Goal: Find specific page/section: Find specific page/section

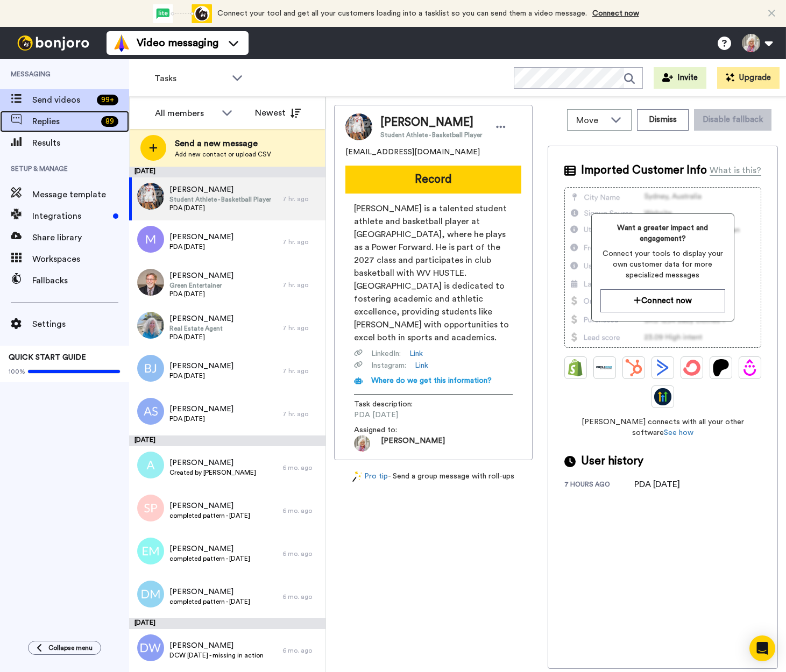
click at [46, 120] on span "Replies" at bounding box center [64, 121] width 65 height 13
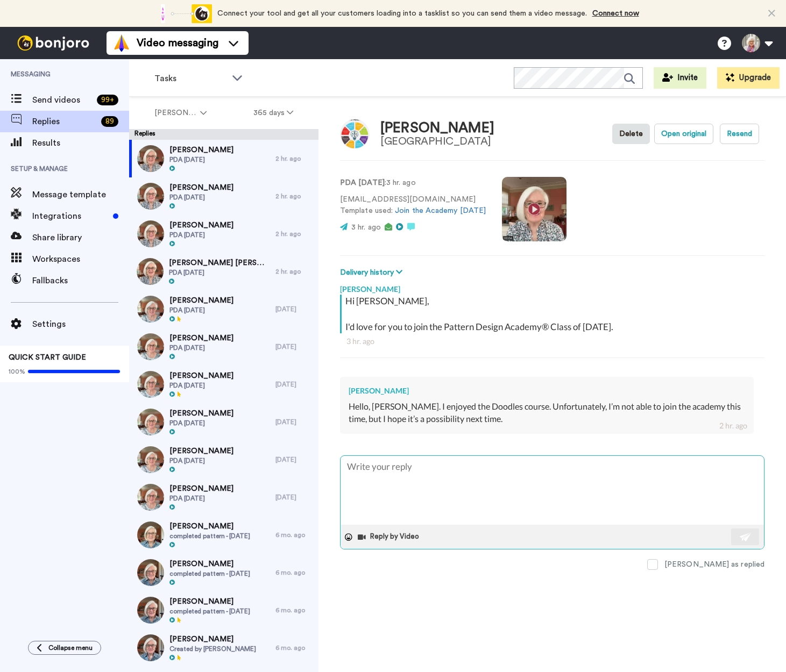
click at [350, 464] on textarea at bounding box center [551, 490] width 423 height 69
type textarea "x"
type textarea "T"
type textarea "x"
type textarea "Th"
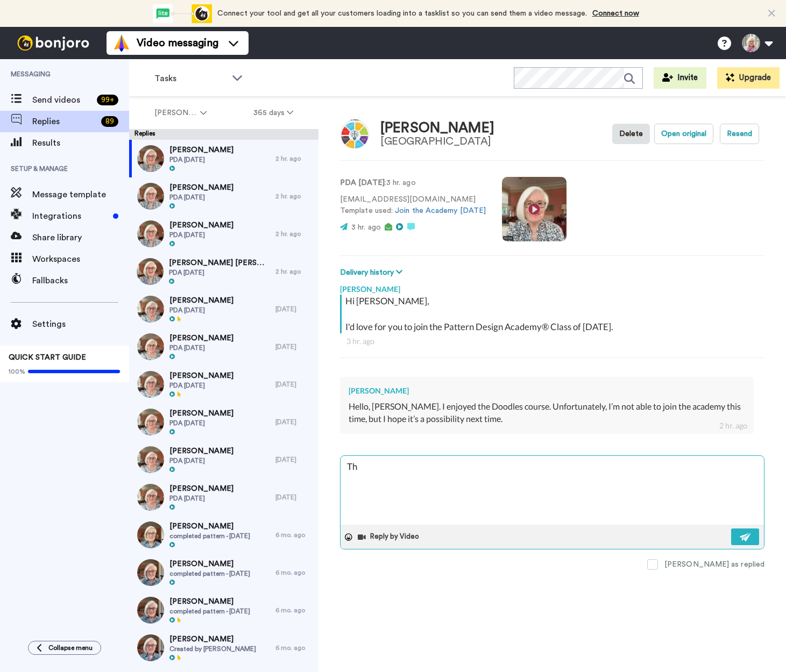
type textarea "x"
type textarea "Than"
type textarea "x"
type textarea "Thank"
type textarea "x"
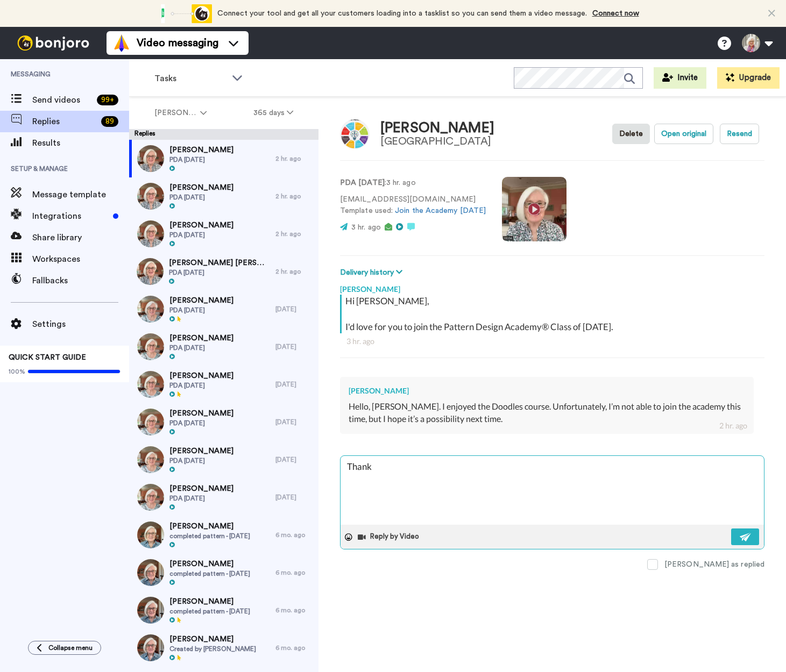
type textarea "Thank"
type textarea "x"
type textarea "Thank"
type textarea "x"
type textarea "Thank yo"
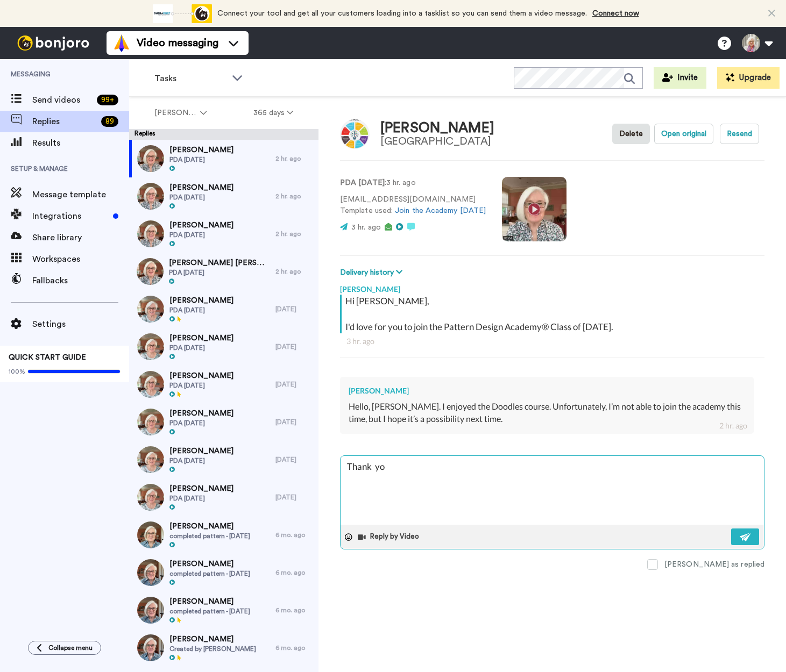
type textarea "x"
type textarea "Thank you"
type textarea "x"
type textarea "Thank you"
type textarea "x"
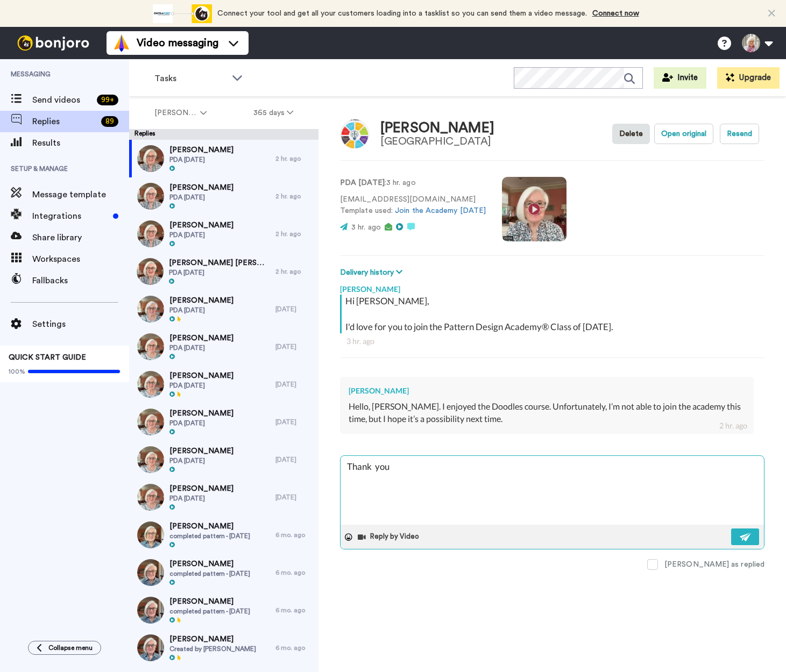
type textarea "Thank you s"
type textarea "x"
type textarea "Thank you so"
type textarea "x"
type textarea "Thank you so"
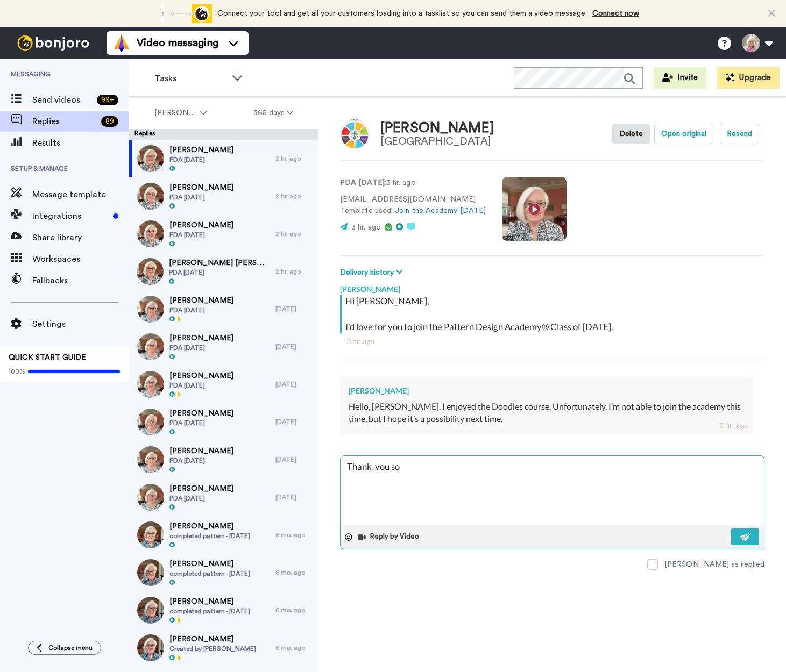
type textarea "x"
type textarea "Thank you so m"
type textarea "x"
type textarea "Thank you so mu"
type textarea "x"
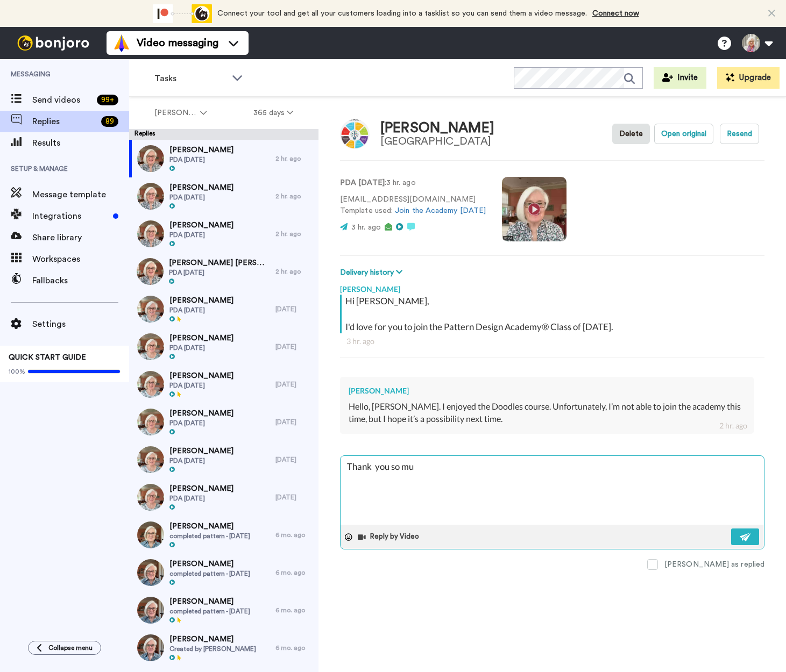
type textarea "Thank you so muc"
type textarea "x"
type textarea "Thank you so much"
type textarea "x"
type textarea "Thank you so much f"
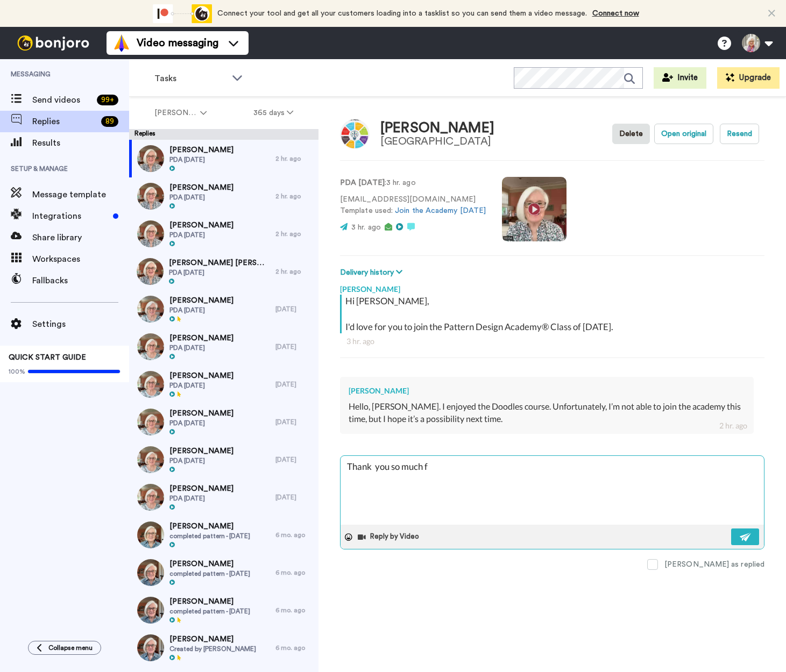
type textarea "x"
type textarea "Thank you so much for"
type textarea "x"
type textarea "Thank you so much for"
click at [376, 465] on textarea "Thank you so much for" at bounding box center [551, 490] width 423 height 69
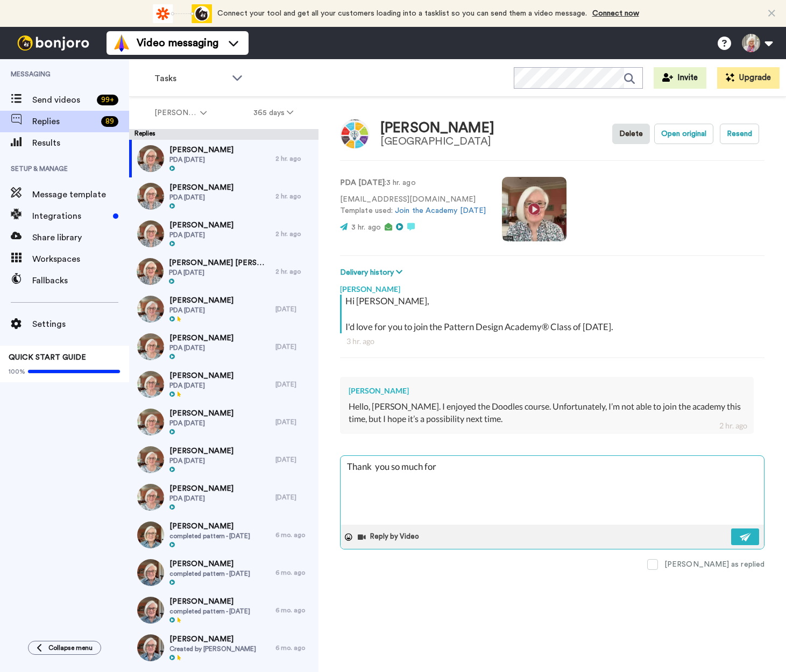
type textarea "x"
type textarea "Thank you so much for"
click at [442, 466] on textarea "Thank you so much for" at bounding box center [551, 490] width 423 height 69
type textarea "x"
type textarea "Thank you so much for r"
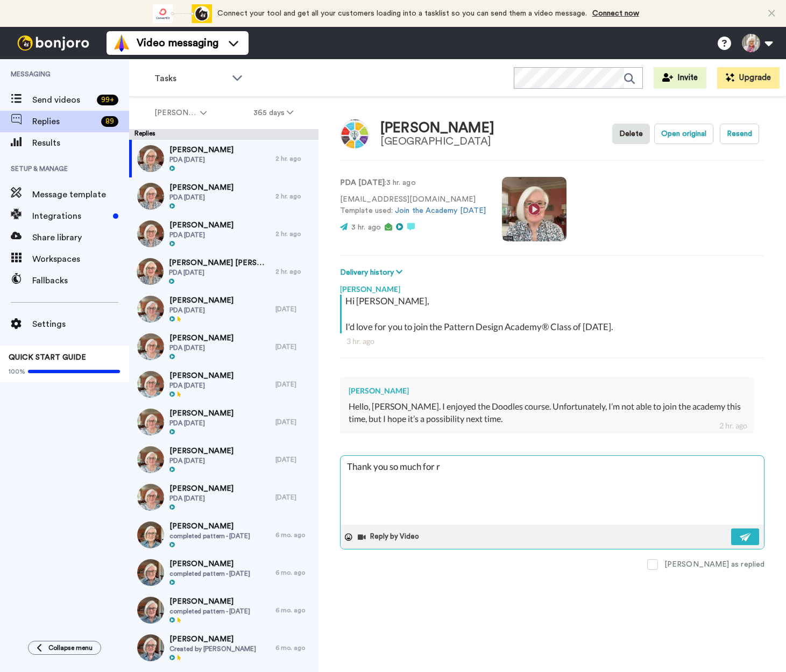
type textarea "x"
type textarea "Thank you so much for re"
type textarea "x"
type textarea "Thank you so much for res"
type textarea "x"
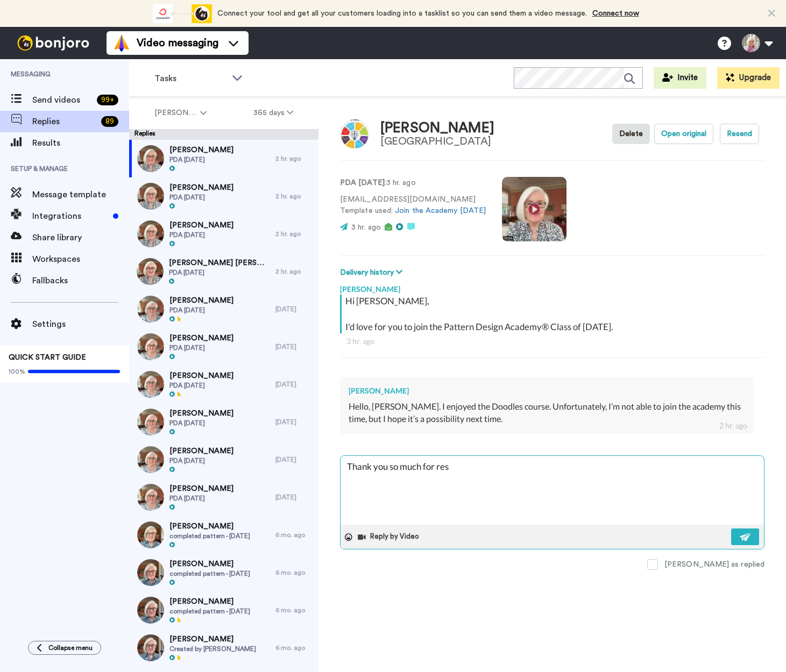
type textarea "Thank you so much for resp"
type textarea "x"
type textarea "Thank you so much for respo"
type textarea "x"
type textarea "Thank you so much for respon"
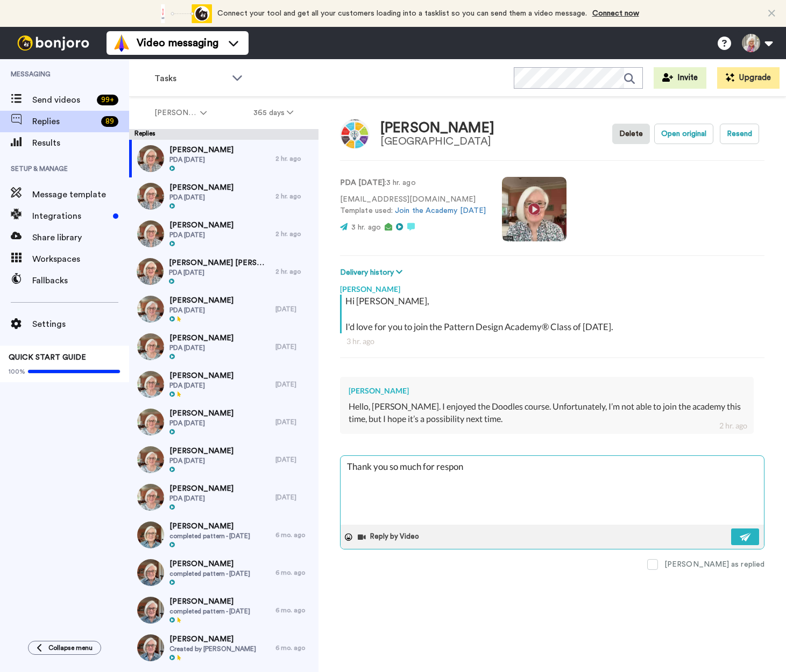
type textarea "x"
type textarea "Thank you so much for respond"
type textarea "x"
type textarea "Thank you so much for respondi"
type textarea "x"
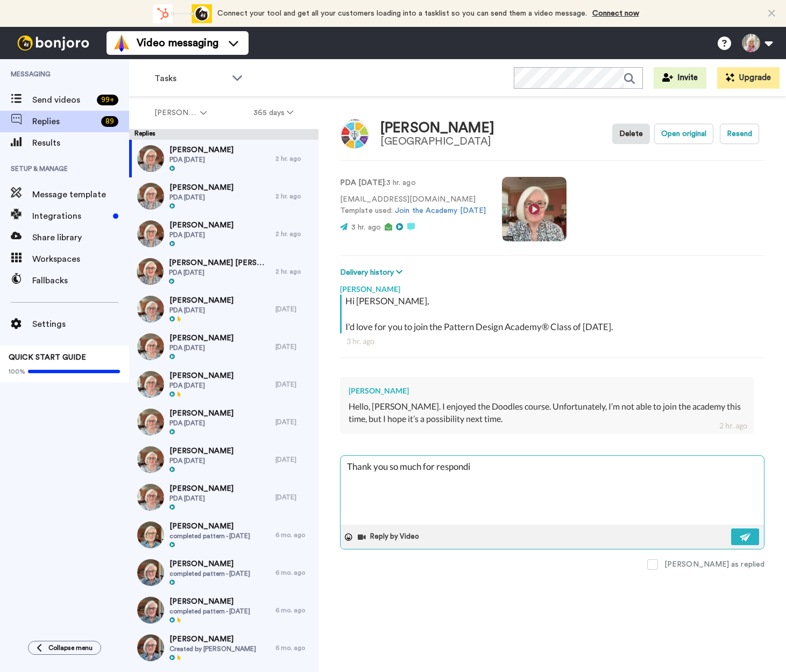
type textarea "Thank you so much for respondin"
type textarea "x"
type textarea "Thank you so much for responding"
type textarea "x"
type textarea "Thank you so much for responding."
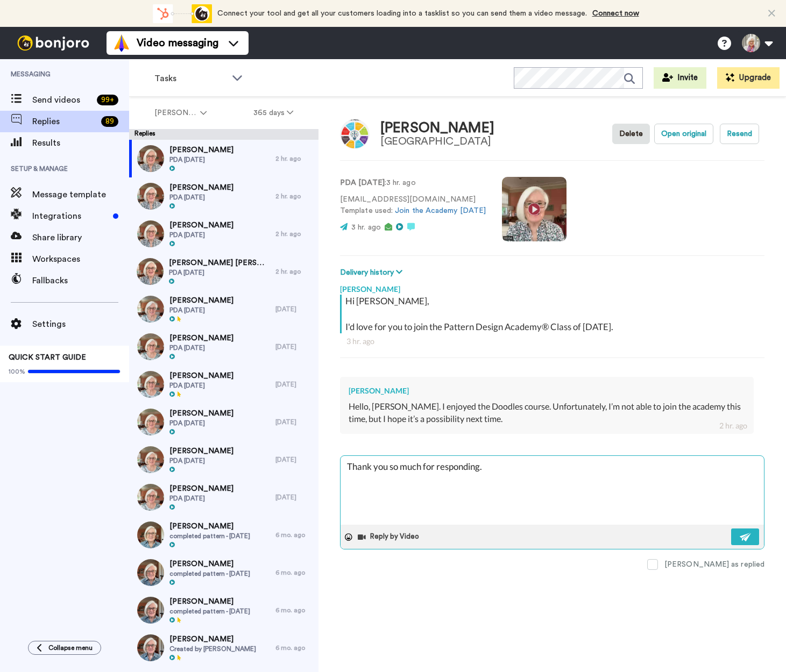
type textarea "x"
type textarea "Thank you so much for responding."
type textarea "x"
type textarea "Thank you so much for responding. I"
type textarea "x"
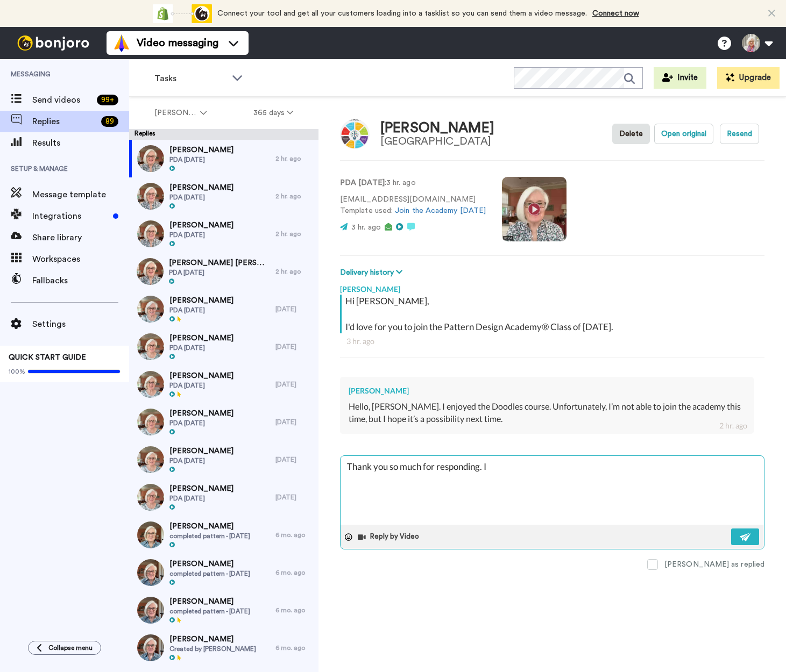
type textarea "Thank you so much for responding. It"
type textarea "x"
type textarea "Thank you so much for responding. It"
type textarea "x"
type textarea "Thank you so much for responding. It w"
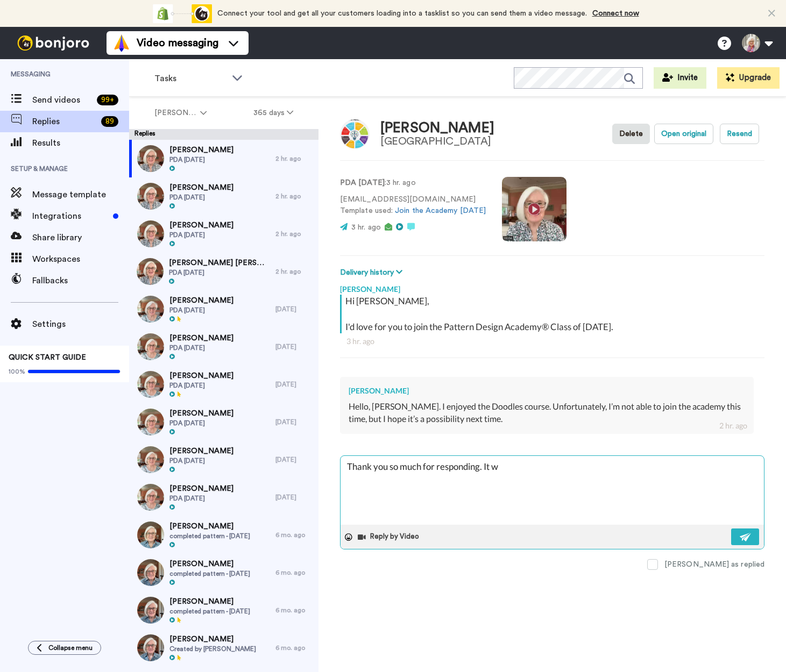
type textarea "x"
type textarea "Thank you so much for responding. It wa"
type textarea "x"
type textarea "Thank you so much for responding. It was"
type textarea "x"
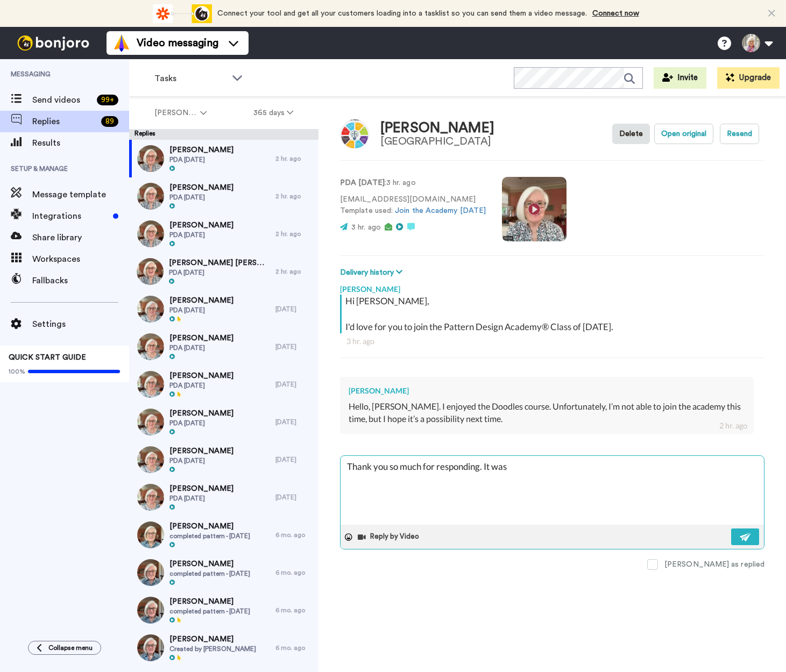
type textarea "Thank you so much for responding. It was"
type textarea "x"
type textarea "Thank you so much for responding. It was a"
type textarea "x"
type textarea "Thank you so much for responding. It was a p"
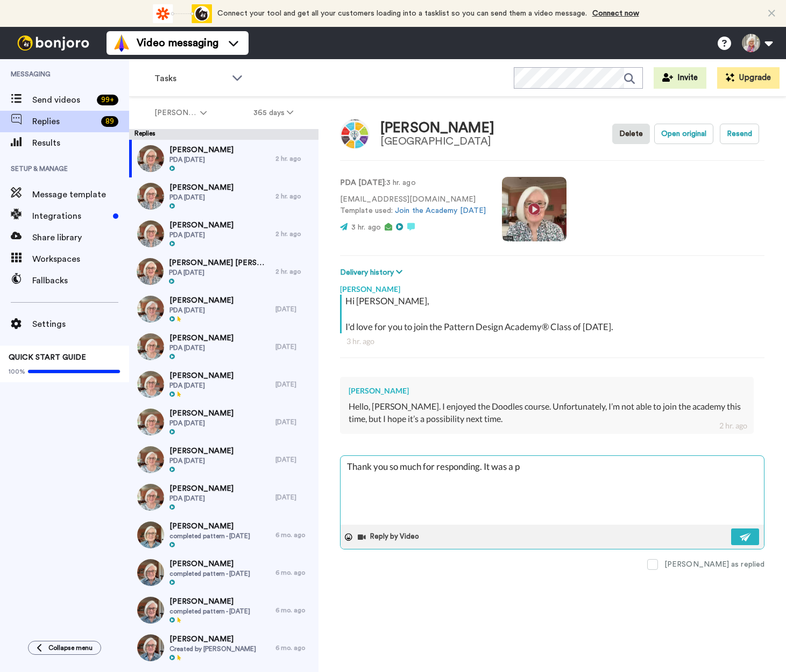
type textarea "x"
type textarea "Thank you so much for responding. It was a pl"
type textarea "x"
type textarea "Thank you so much for responding. It was a plea"
type textarea "x"
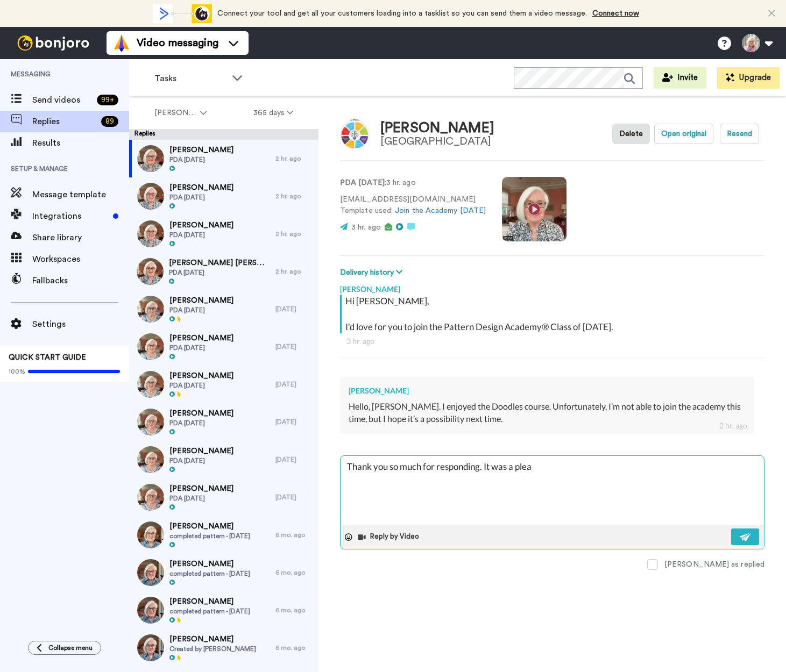
type textarea "Thank you so much for responding. It was a pleas"
type textarea "x"
type textarea "Thank you so much for responding. It was a pleasu"
type textarea "x"
type textarea "Thank you so much for responding. It was a pleasur"
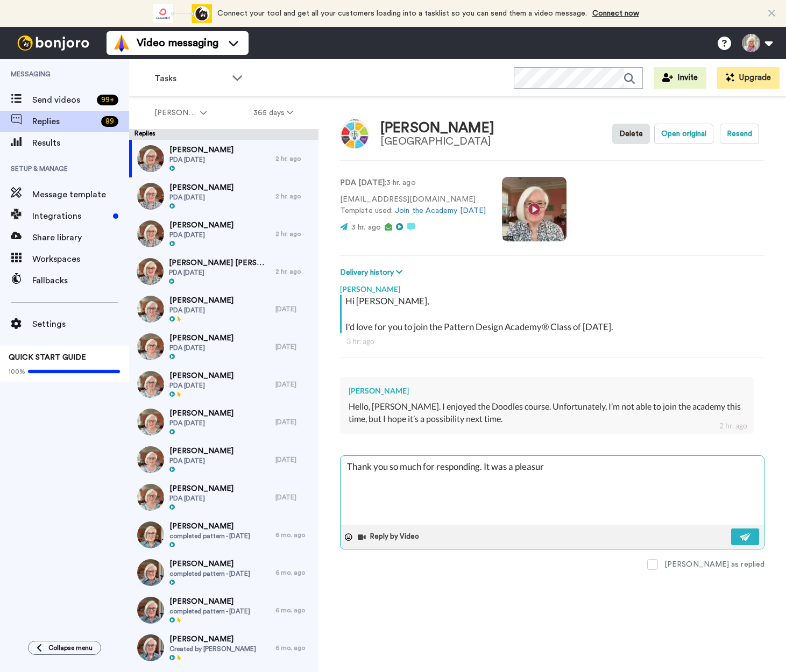
type textarea "x"
type textarea "Thank you so much for responding. It was a pleasure"
type textarea "x"
type textarea "Thank you so much for responding. It was a pleasure"
type textarea "x"
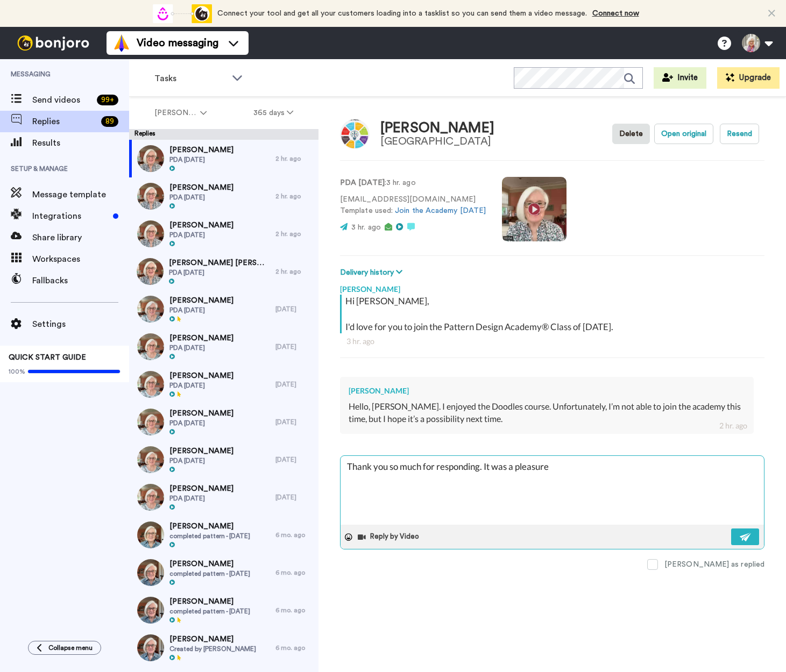
type textarea "Thank you so much for responding. It was a pleasure t"
type textarea "x"
type textarea "Thank you so much for responding. It was a pleasure to"
type textarea "x"
type textarea "Thank you so much for responding. It was a pleasure to"
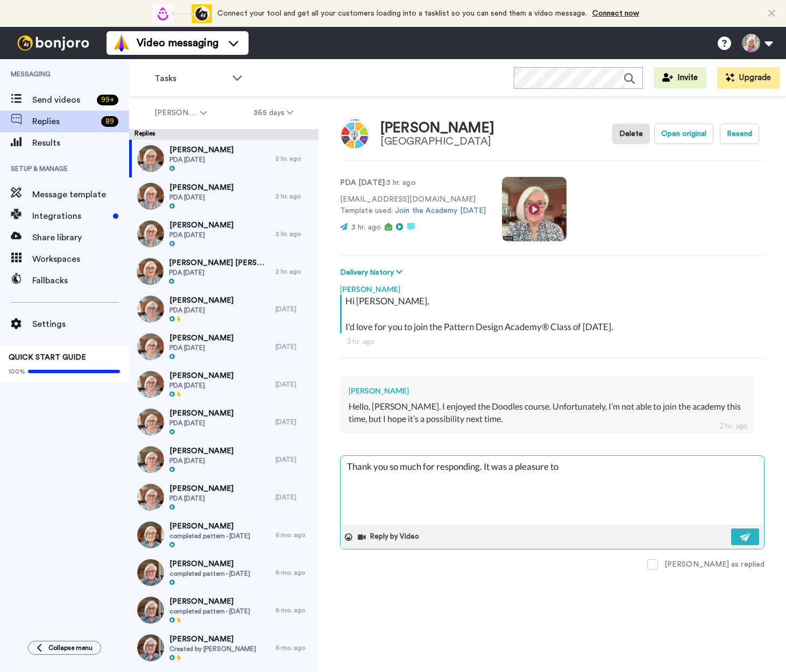
type textarea "x"
type textarea "Thank you so much for responding. It was a pleasure to s"
type textarea "x"
type textarea "Thank you so much for responding. It was a pleasure to sup"
type textarea "x"
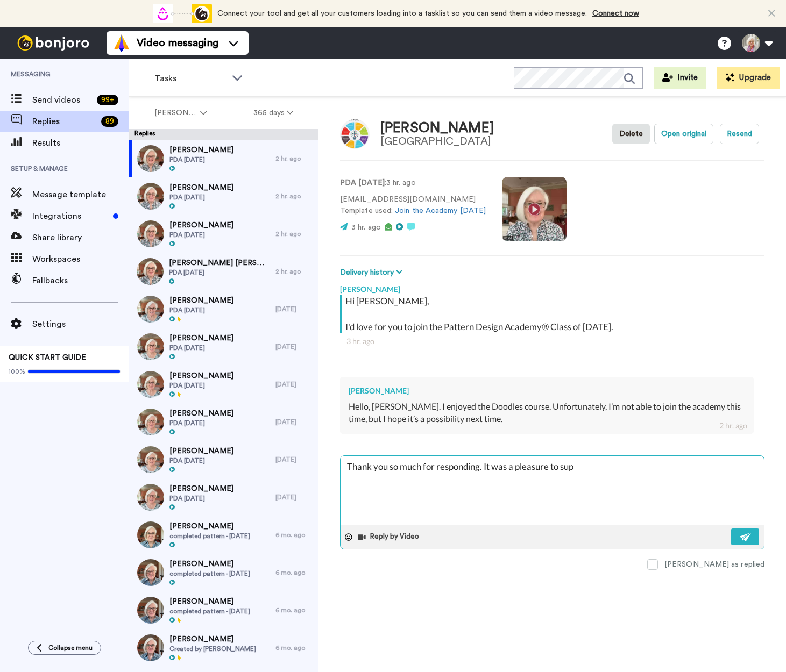
type textarea "Thank you so much for responding. It was a pleasure to supp"
type textarea "x"
type textarea "Thank you so much for responding. It was a pleasure to suppo"
type textarea "x"
type textarea "Thank you so much for responding. It was a pleasure to suppot"
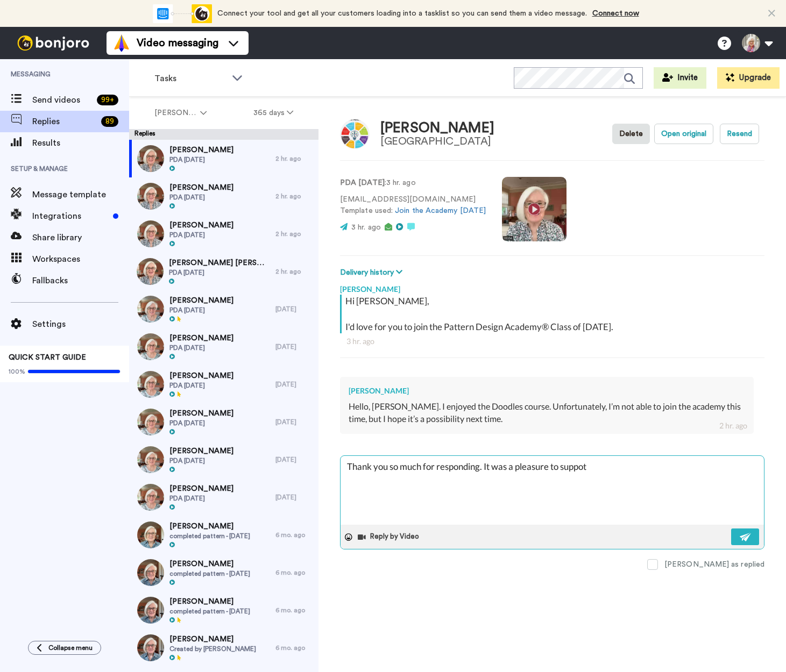
type textarea "x"
type textarea "Thank you so much for responding. It was a pleasure to suppor"
type textarea "x"
type textarea "Thank you so much for responding. It was a pleasure to support"
type textarea "x"
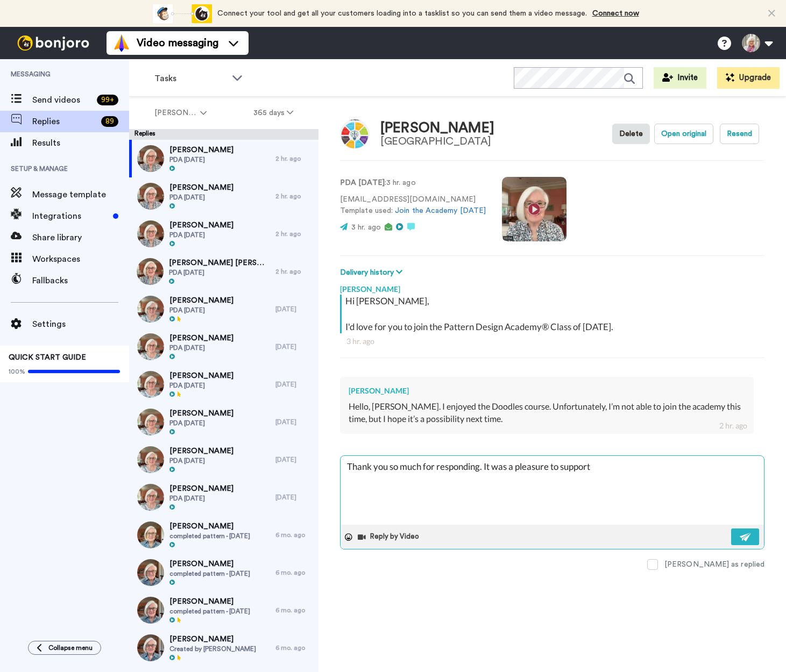
type textarea "Thank you so much for responding. It was a pleasure to support y"
type textarea "x"
type textarea "Thank you so much for responding. It was a pleasure to support yo"
type textarea "x"
type textarea "Thank you so much for responding. It was a pleasure to support you"
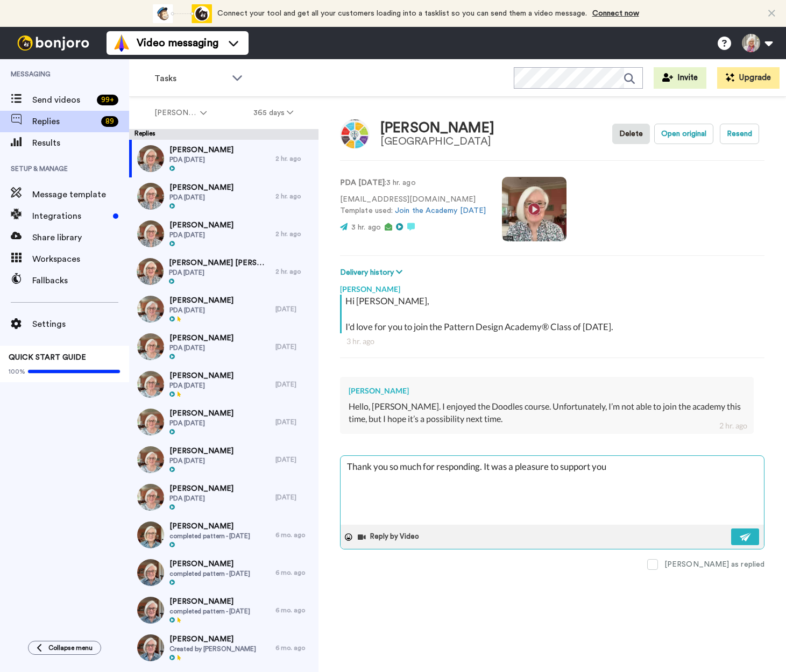
type textarea "x"
type textarea "Thank you so much for responding. It was a pleasure to support you"
type textarea "x"
type textarea "Thank you so much for responding. It was a pleasure to support you i"
type textarea "x"
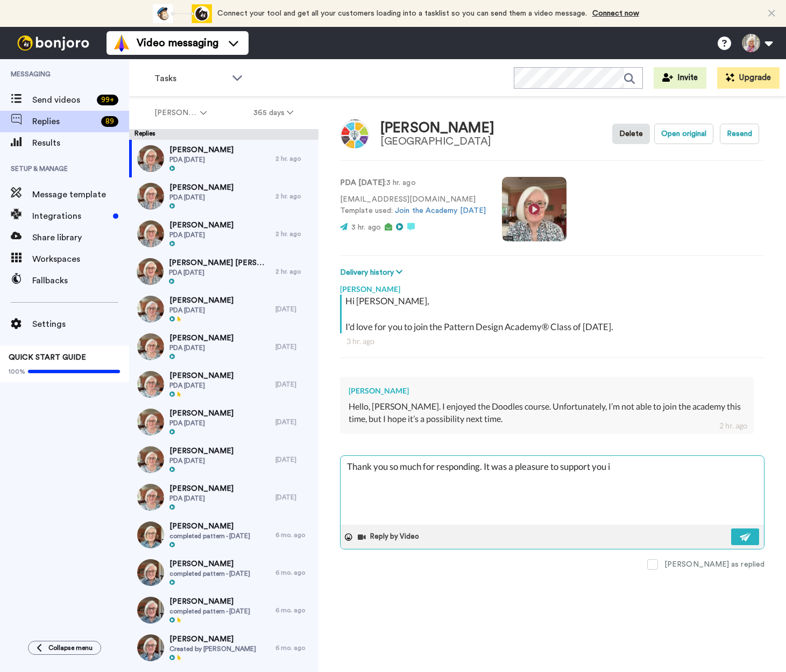
type textarea "Thank you so much for responding. It was a pleasure to support you in"
type textarea "x"
type textarea "Thank you so much for responding. It was a pleasure to support you in"
type textarea "x"
type textarea "Thank you so much for responding. It was a pleasure to support you in Do"
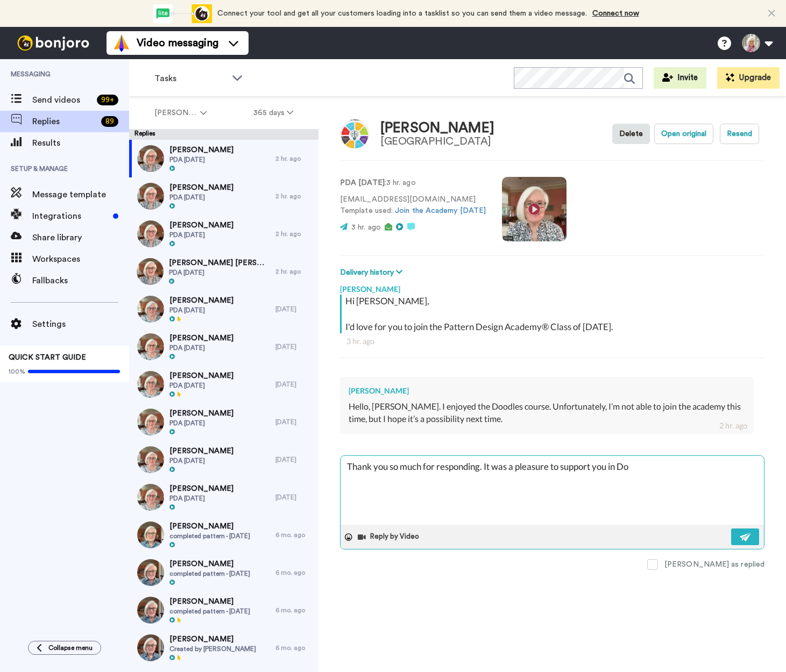
type textarea "x"
type textarea "Thank you so much for responding. It was a pleasure to support you in Doo"
type textarea "x"
type textarea "Thank you so much for responding. It was a pleasure to support you in Doodl"
type textarea "x"
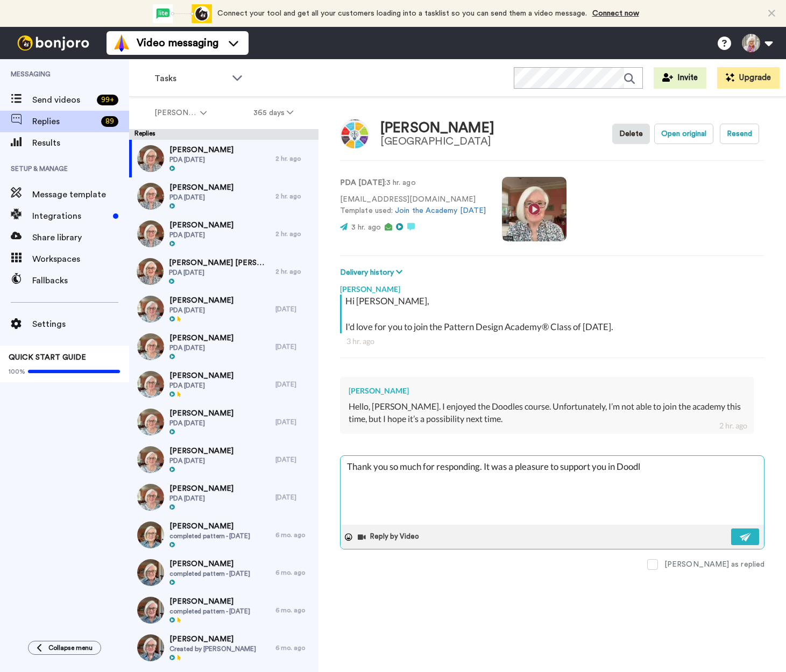
type textarea "Thank you so much for responding. It was a pleasure to support you in Doodle"
type textarea "x"
type textarea "Thank you so much for responding. It was a pleasure to support you in Doodles."
type textarea "x"
type textarea "Thank you so much for responding. It was a pleasure to support you in Doodles."
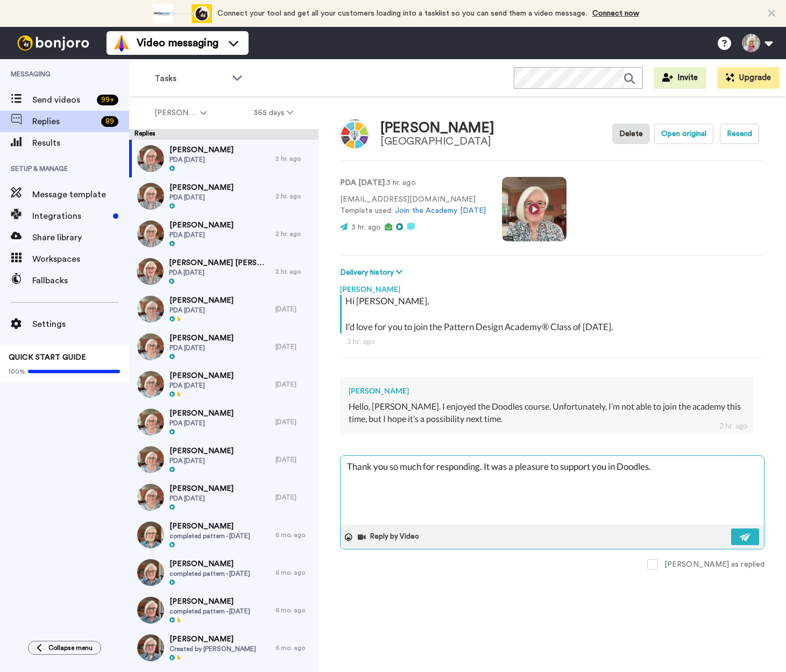
type textarea "x"
type textarea "Thank you so much for responding. It was a pleasure to support you in Doodles. P"
type textarea "x"
type textarea "Thank you so much for responding. It was a pleasure to support you in Doodles. …"
type textarea "x"
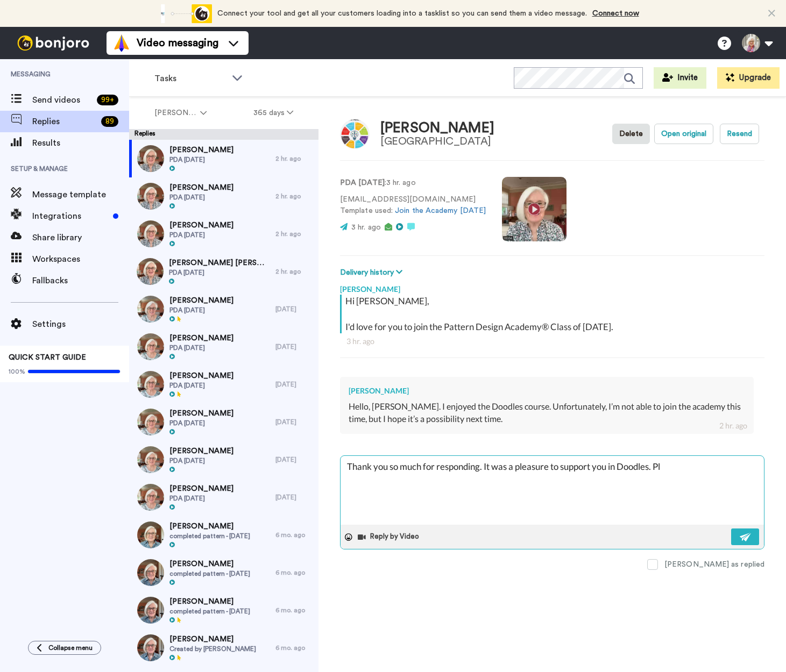
type textarea "Thank you so much for responding. It was a pleasure to support you in Doodles. …"
type textarea "x"
type textarea "Thank you so much for responding. It was a pleasure to support you in Doodles. …"
type textarea "x"
type textarea "Thank you so much for responding. It was a pleasure to support you in Doodles. …"
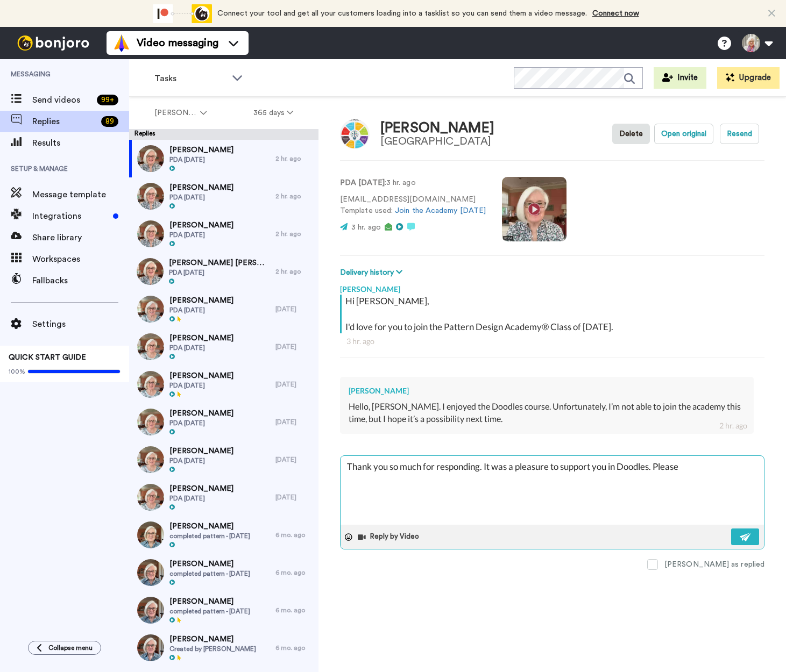
type textarea "x"
type textarea "Thank you so much for responding. It was a pleasure to support you in Doodles. …"
type textarea "x"
type textarea "Thank you so much for responding. It was a pleasure to support you in Doodles. …"
type textarea "x"
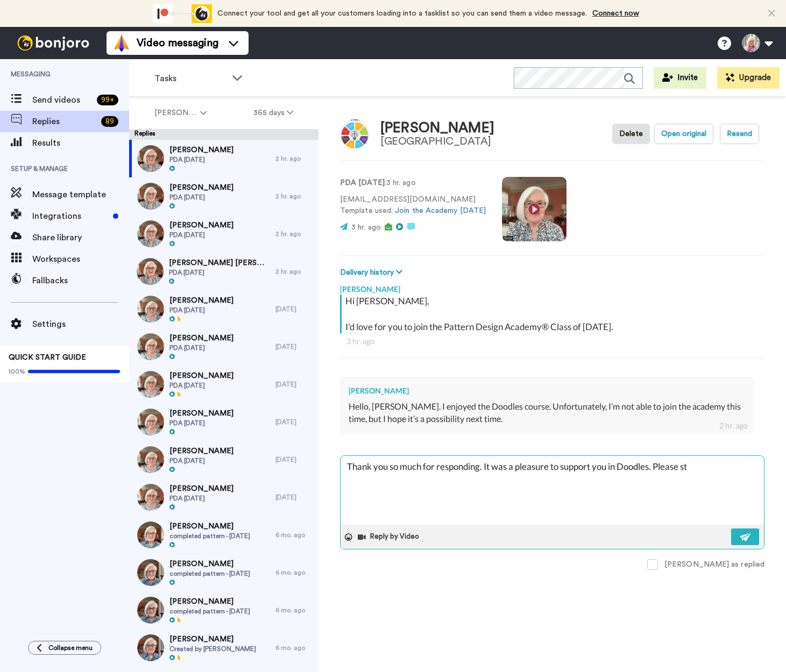
type textarea "Thank you so much for responding. It was a pleasure to support you in Doodles. …"
type textarea "x"
type textarea "Thank you so much for responding. It was a pleasure to support you in Doodles. …"
type textarea "x"
type textarea "Thank you so much for responding. It was a pleasure to support you in Doodles. …"
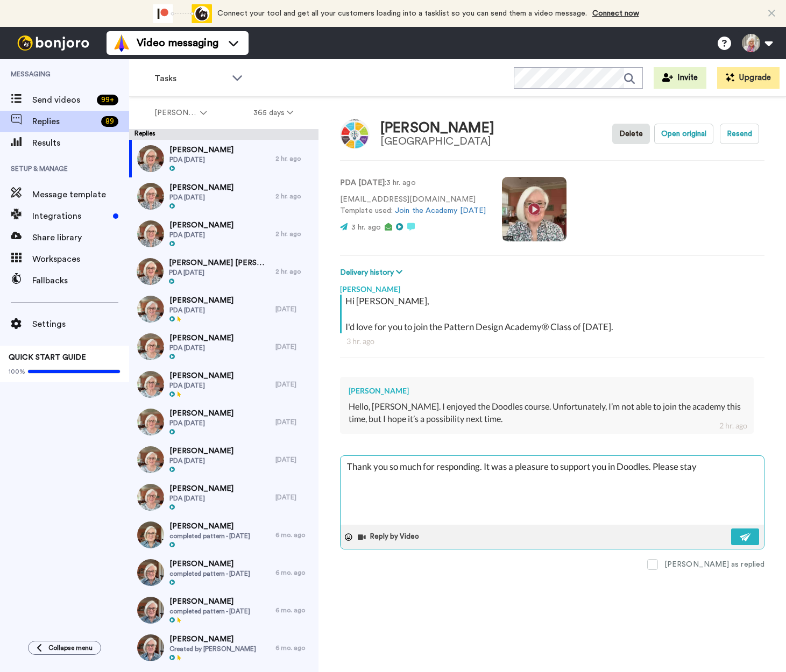
type textarea "x"
type textarea "Thank you so much for responding. It was a pleasure to support you in Doodles. …"
type textarea "x"
type textarea "Thank you so much for responding. It was a pleasure to support you in Doodles. …"
type textarea "x"
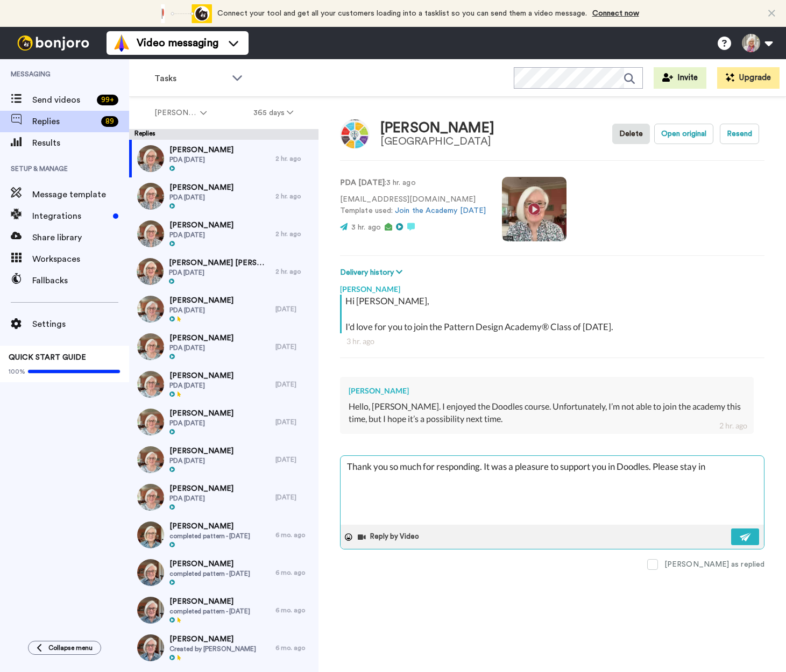
type textarea "Thank you so much for responding. It was a pleasure to support you in Doodles. …"
type textarea "x"
type textarea "Thank you so much for responding. It was a pleasure to support you in Doodles. …"
type textarea "x"
type textarea "Thank you so much for responding. It was a pleasure to support you in Doodles. …"
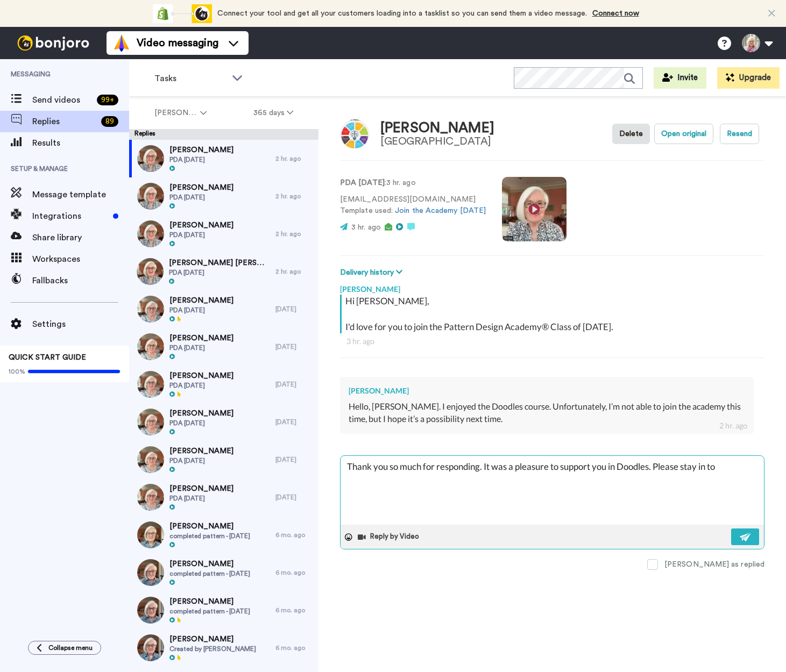
type textarea "x"
type textarea "Thank you so much for responding. It was a pleasure to support you in Doodles. …"
type textarea "x"
type textarea "Thank you so much for responding. It was a pleasure to support you in Doodles. …"
type textarea "x"
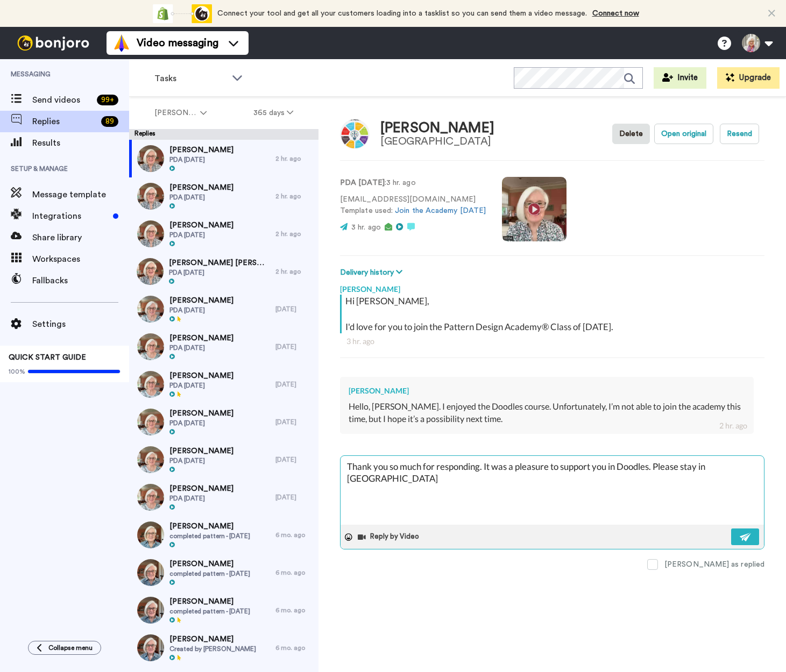
type textarea "Thank you so much for responding. It was a pleasure to support you in Doodles. …"
type textarea "x"
type textarea "Thank you so much for responding. It was a pleasure to support you in Doodles. …"
type textarea "x"
type textarea "Thank you so much for responding. It was a pleasure to support you in Doodles. …"
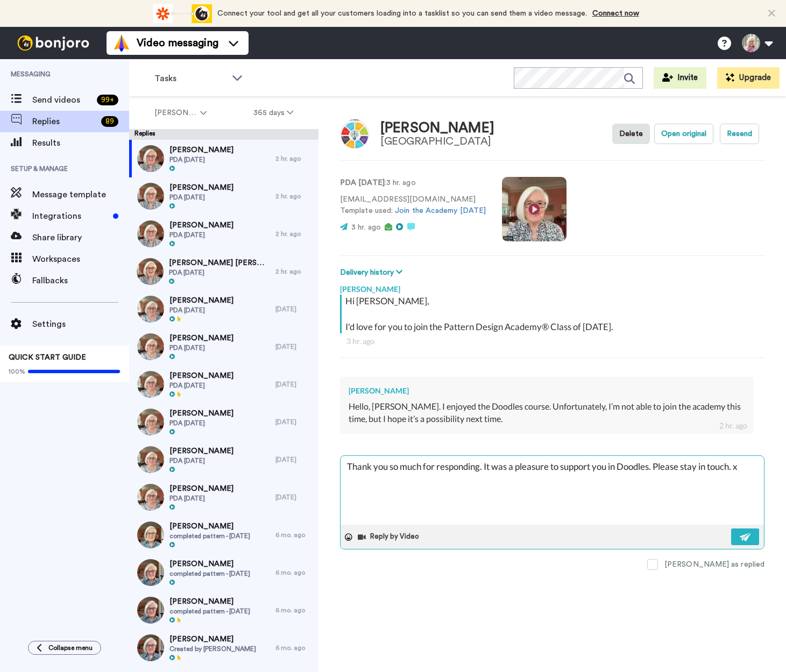
type textarea "x"
type textarea "Thank you so much for responding. It was a pleasure to support you in Doodles. …"
type textarea "x"
type textarea "Thank you so much for responding. It was a pleasure to support you in Doodles. …"
type textarea "x"
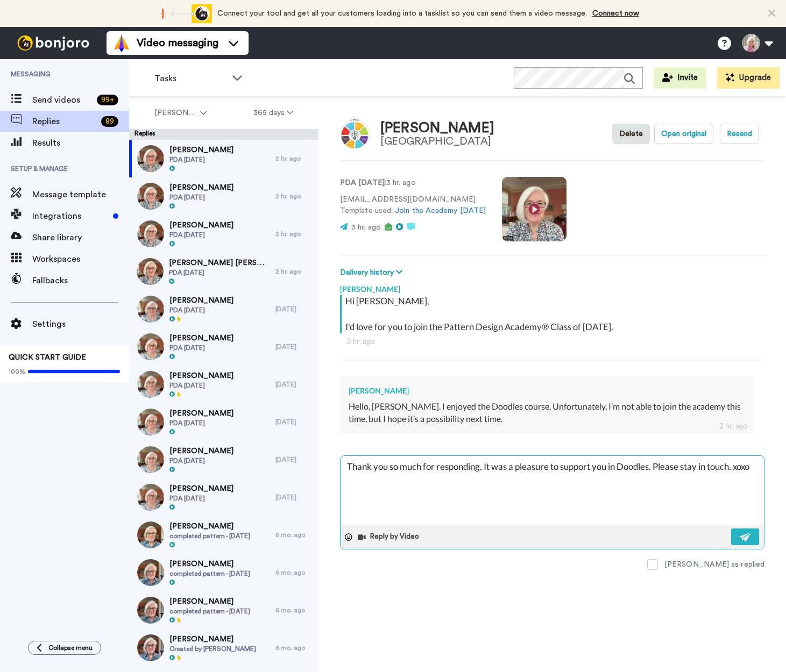
type textarea "Thank you so much for responding. It was a pleasure to support you in Doodles. …"
type textarea "x"
type textarea "Thank you so much for responding. It was a pleasure to support you in Doodles. …"
type textarea "x"
type textarea "Thank you so much for responding. It was a pleasure to support you in Doodles. …"
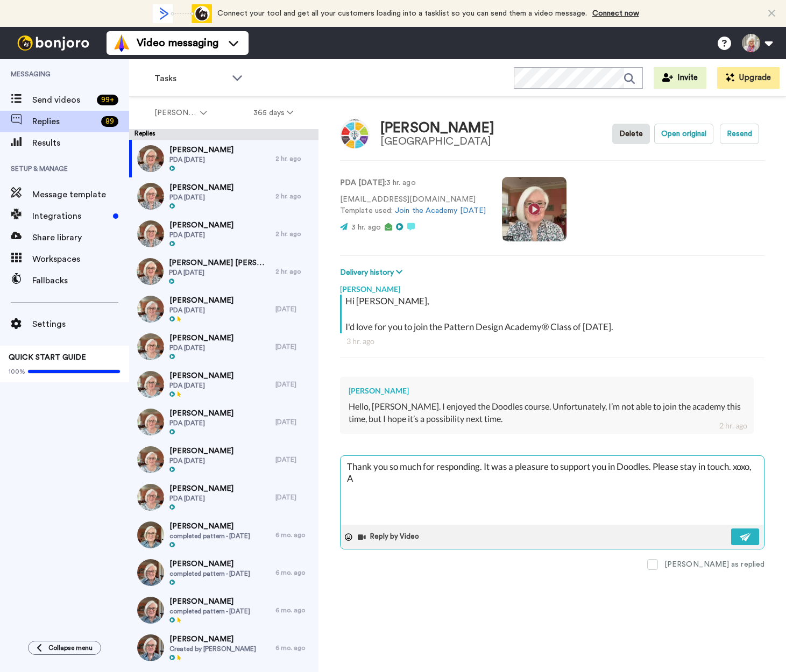
type textarea "x"
type textarea "Thank you so much for responding. It was a pleasure to support you in Doodles. …"
type textarea "x"
type textarea "Thank you so much for responding. It was a pleasure to support you in Doodles. …"
type textarea "x"
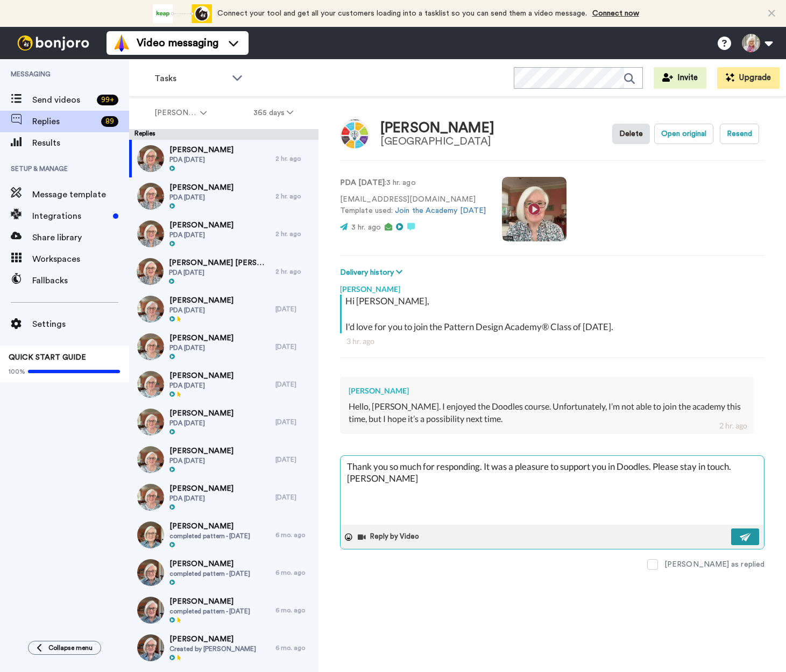
type textarea "Thank you so much for responding. It was a pleasure to support you in Doodles. …"
click at [741, 534] on img at bounding box center [745, 537] width 12 height 9
type textarea "x"
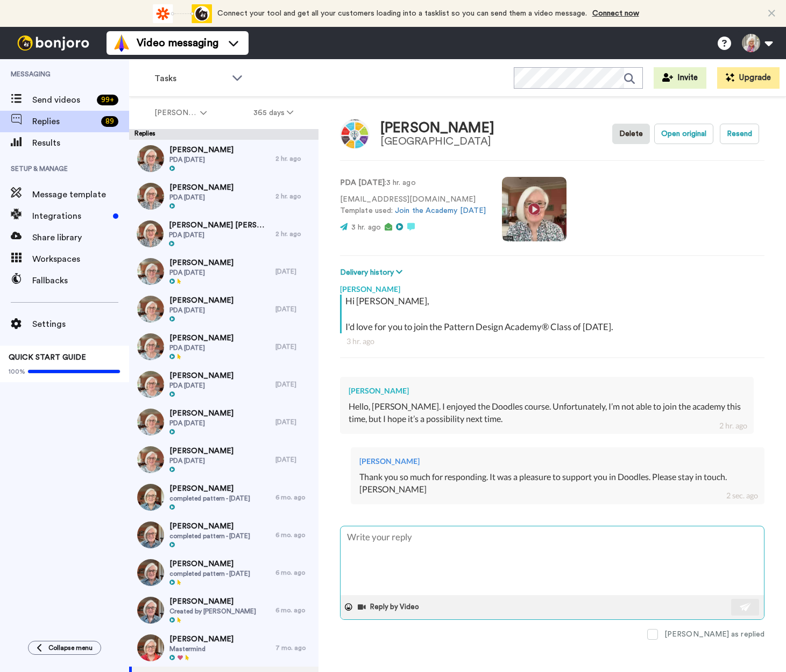
click at [355, 538] on textarea at bounding box center [551, 560] width 423 height 69
click at [743, 603] on img at bounding box center [745, 607] width 12 height 9
